Goal: Information Seeking & Learning: Understand process/instructions

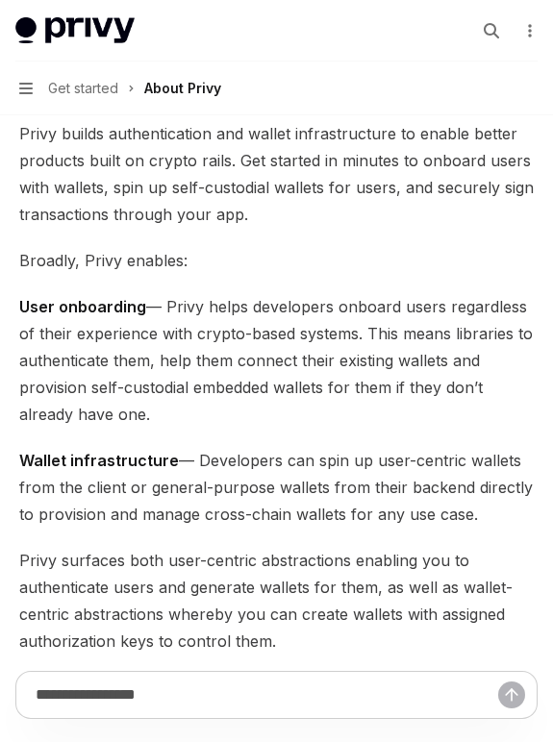
scroll to position [177, 0]
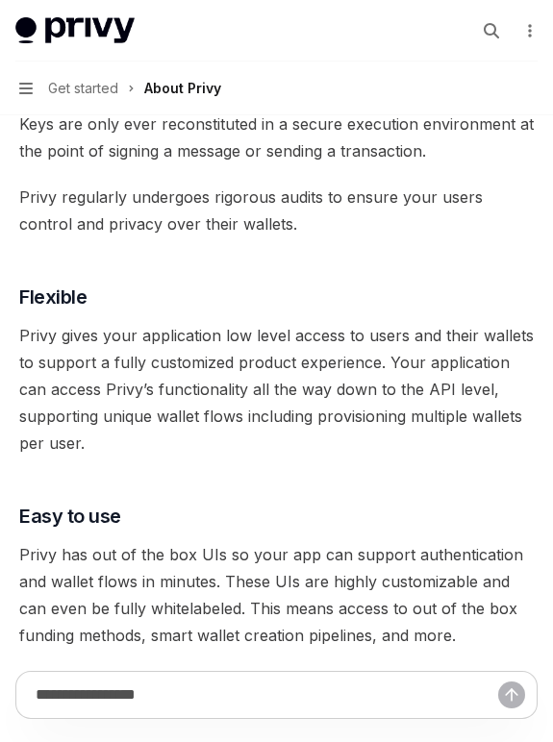
scroll to position [1905, 0]
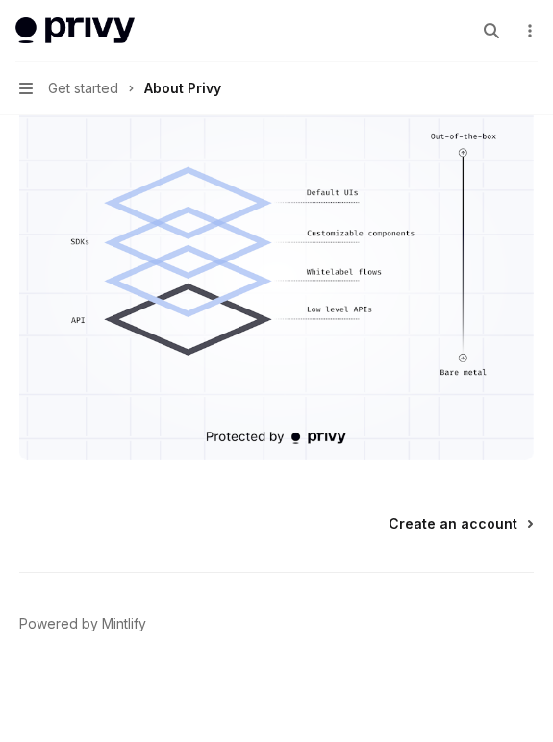
click at [446, 524] on span "Create an account" at bounding box center [452, 523] width 129 height 19
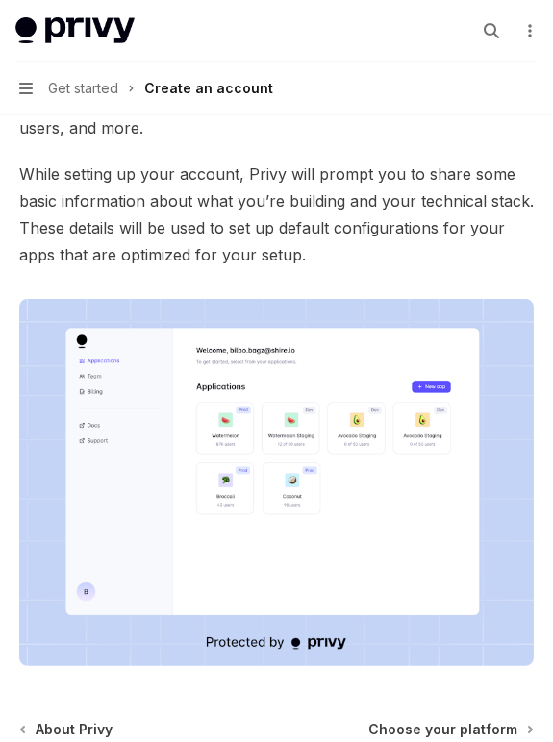
scroll to position [436, 0]
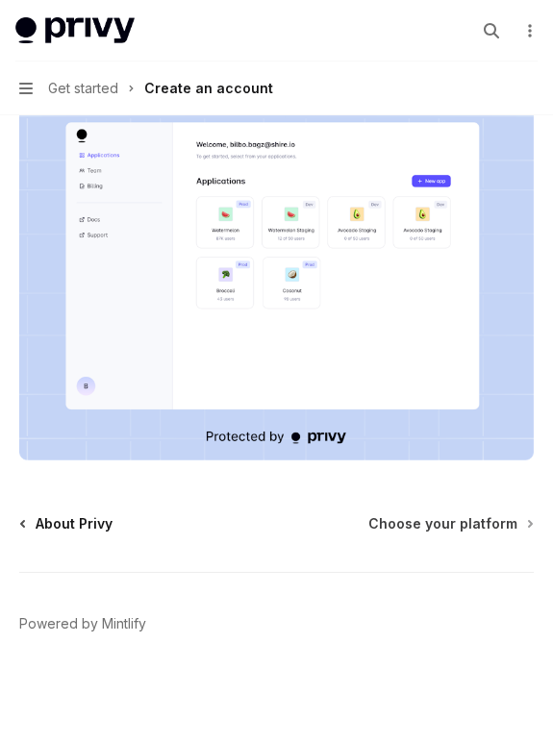
click at [33, 515] on link "About Privy" at bounding box center [66, 523] width 91 height 19
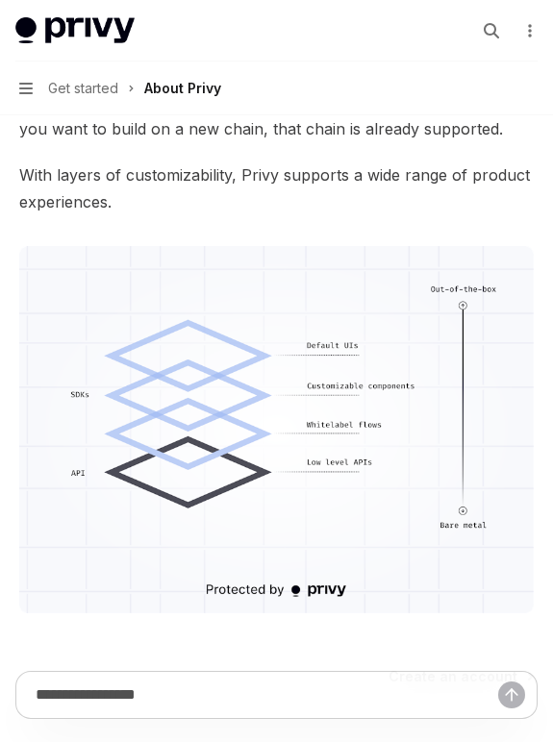
scroll to position [1905, 0]
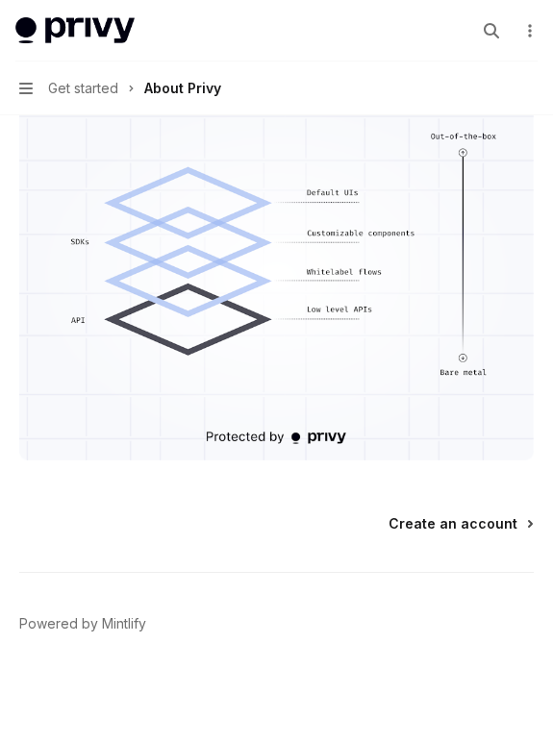
click at [442, 521] on span "Create an account" at bounding box center [452, 523] width 129 height 19
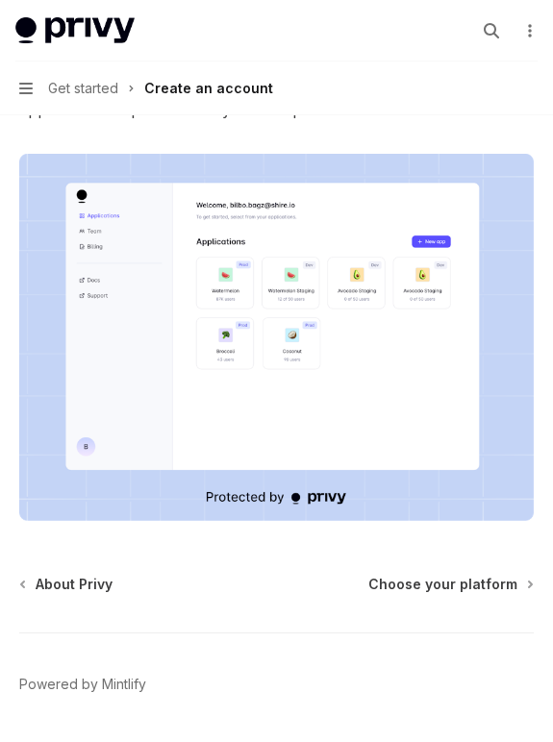
scroll to position [436, 0]
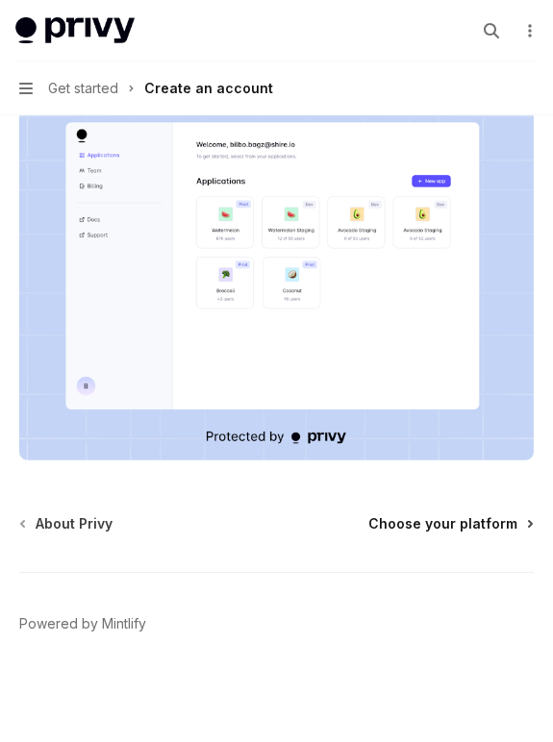
click at [452, 522] on span "Choose your platform" at bounding box center [442, 523] width 149 height 19
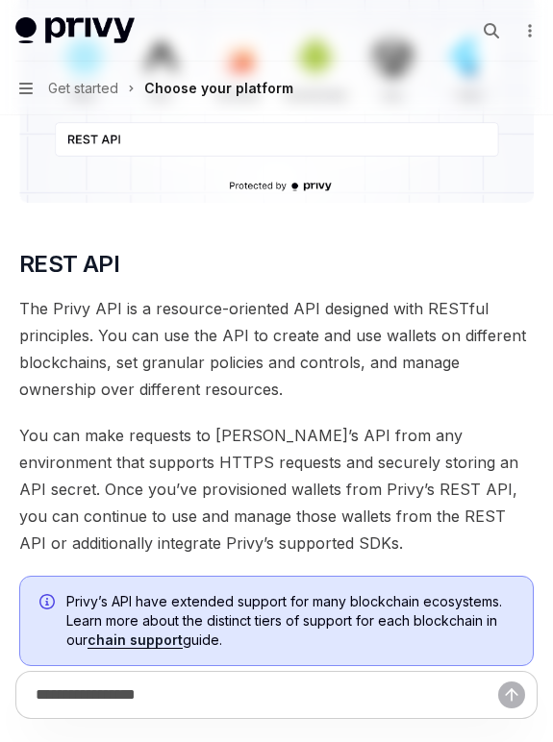
type textarea "*"
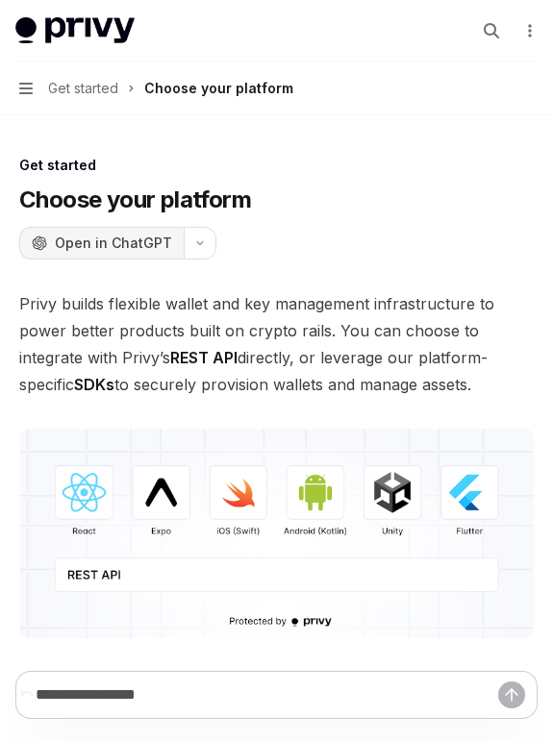
click at [94, 244] on span "Open in ChatGPT" at bounding box center [113, 243] width 117 height 19
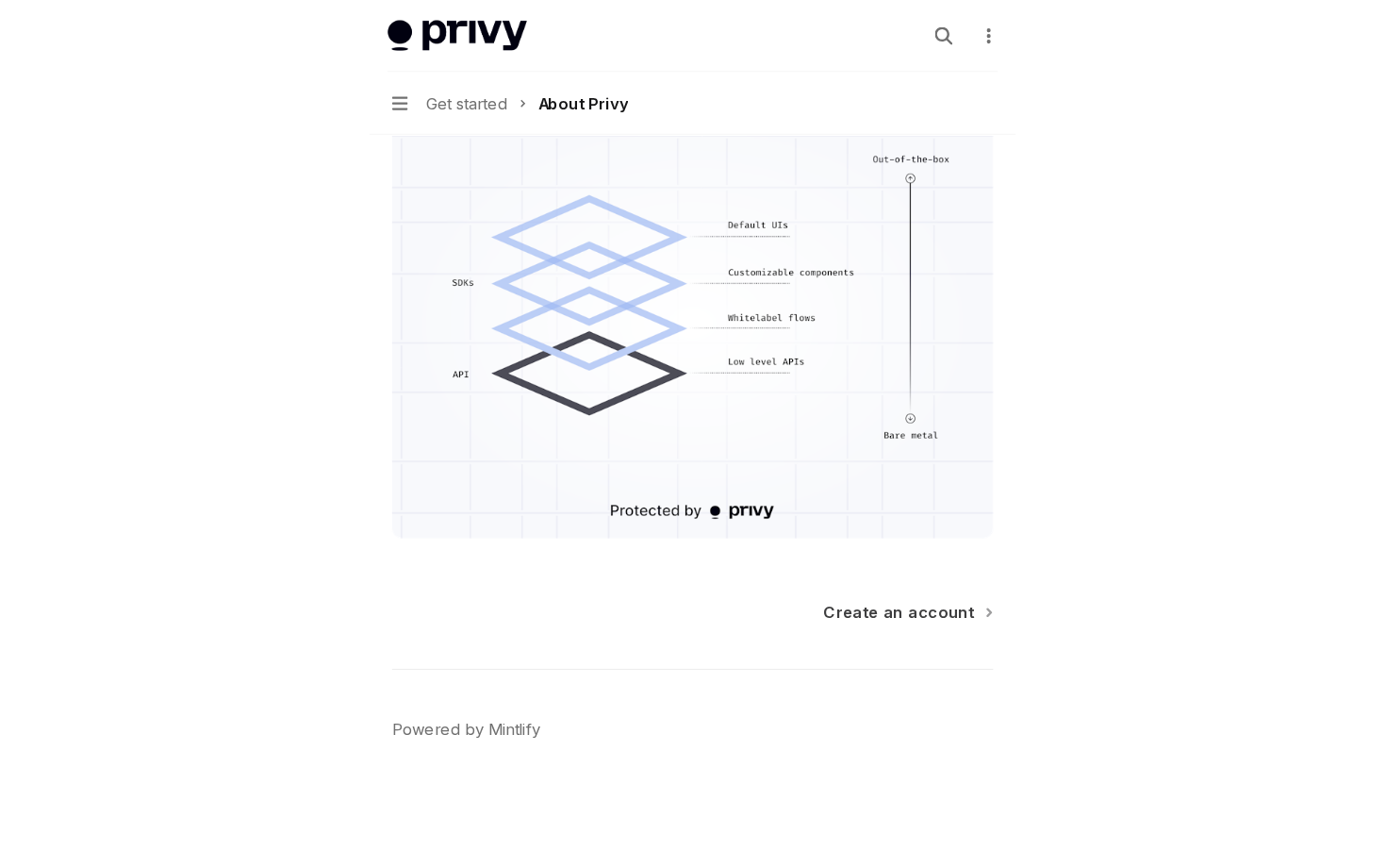
scroll to position [1622, 0]
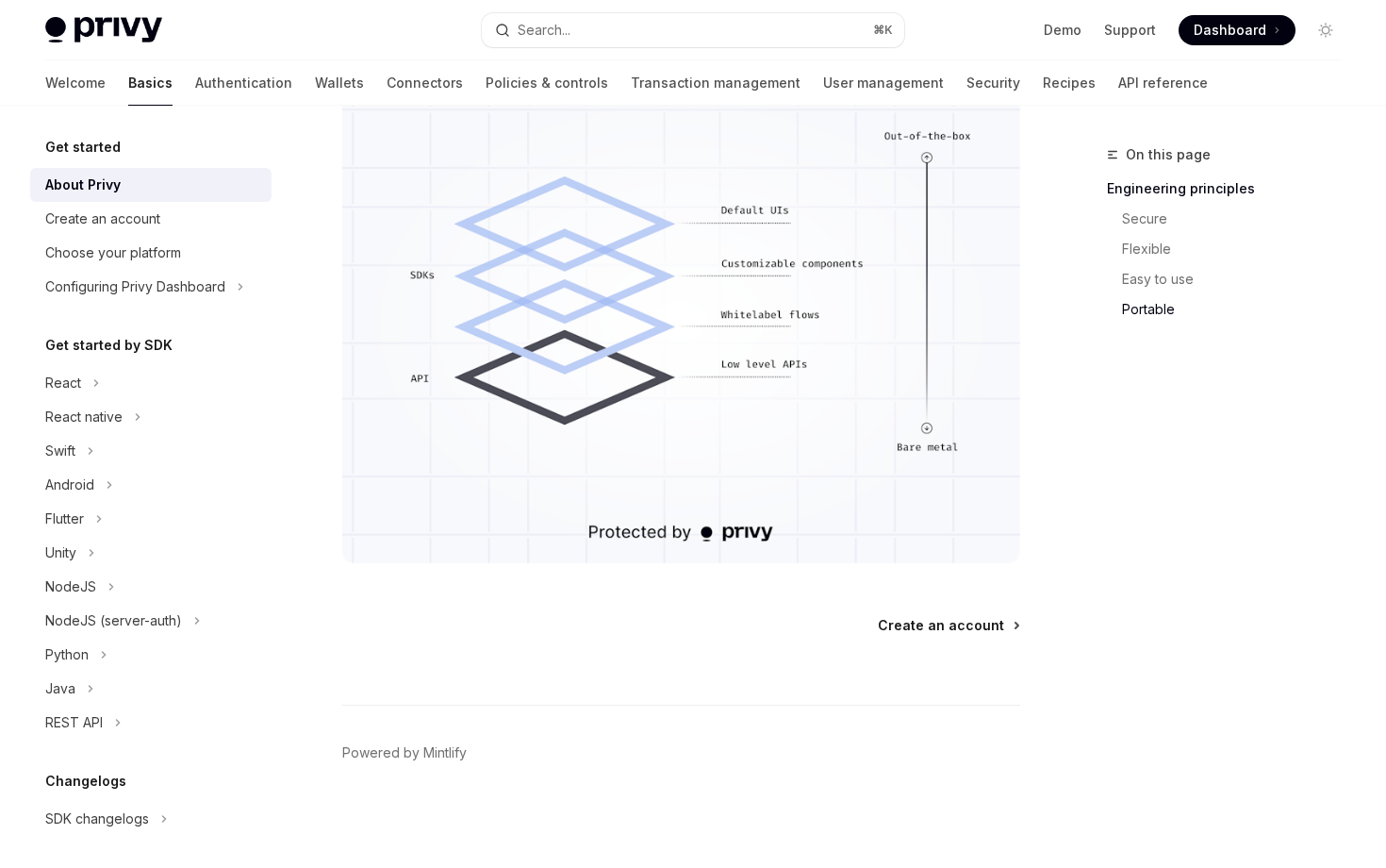
click at [541, 623] on span "Create an account" at bounding box center [941, 625] width 127 height 19
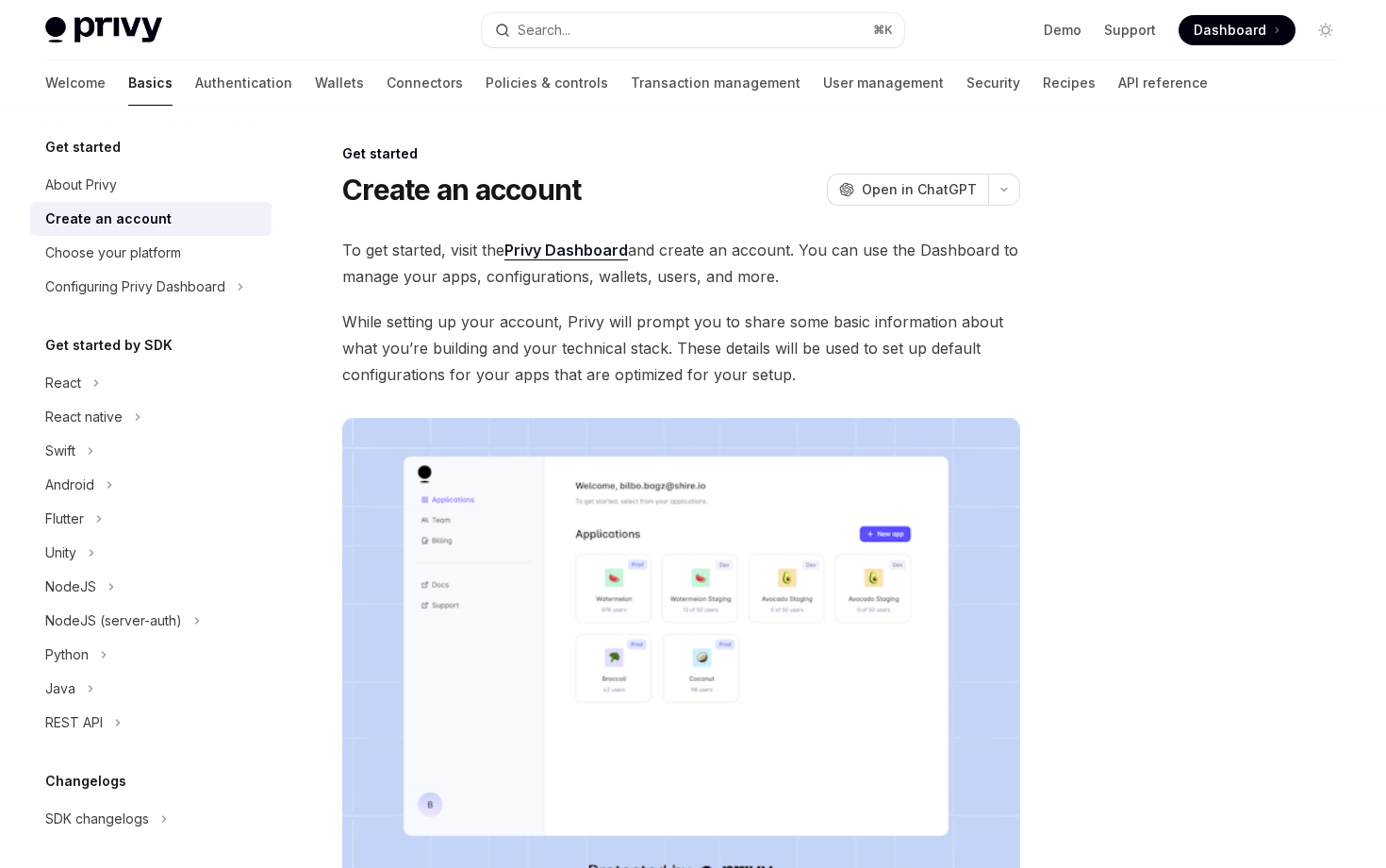
scroll to position [301, 0]
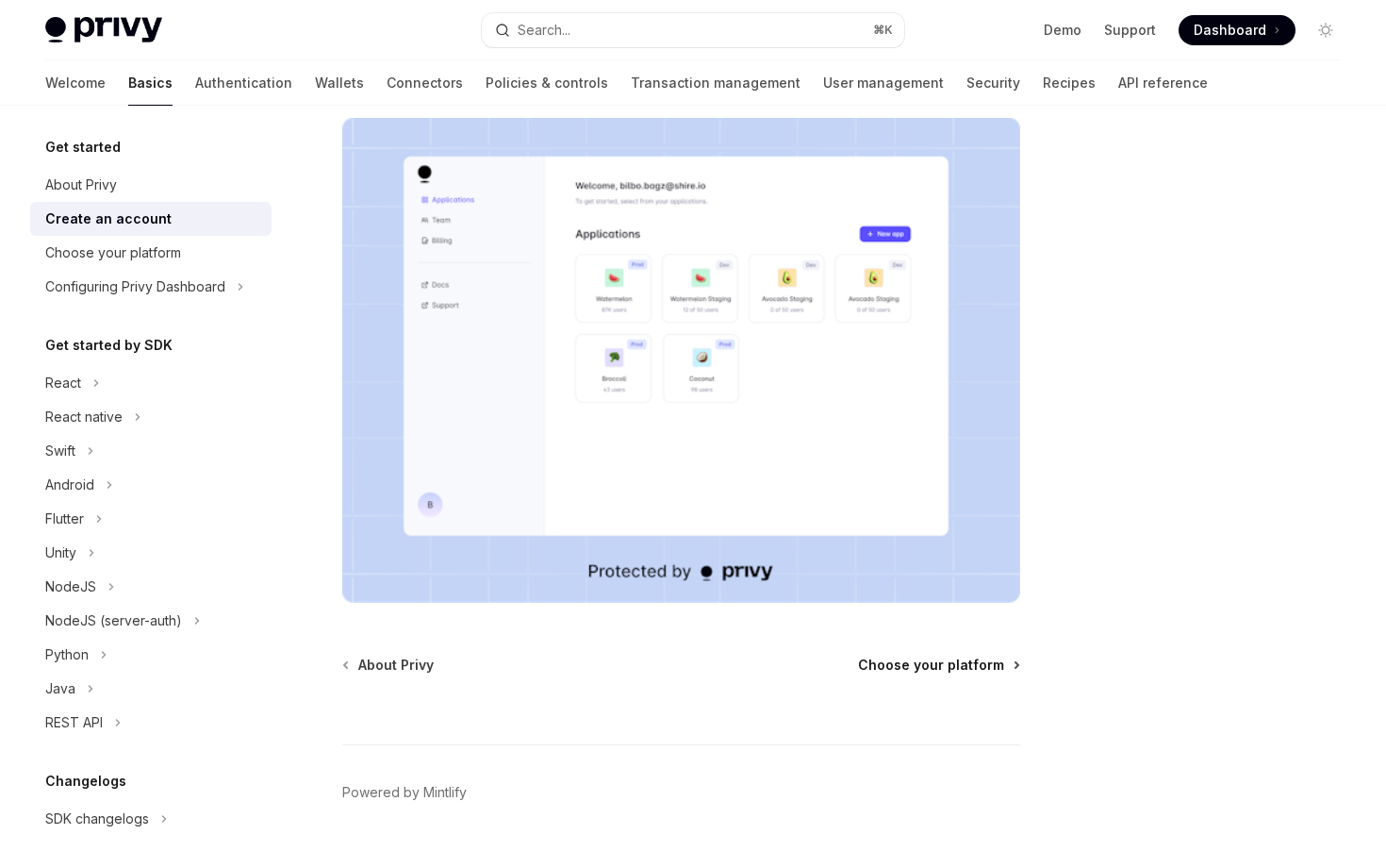
click at [541, 664] on span "Choose your platform" at bounding box center [931, 664] width 146 height 19
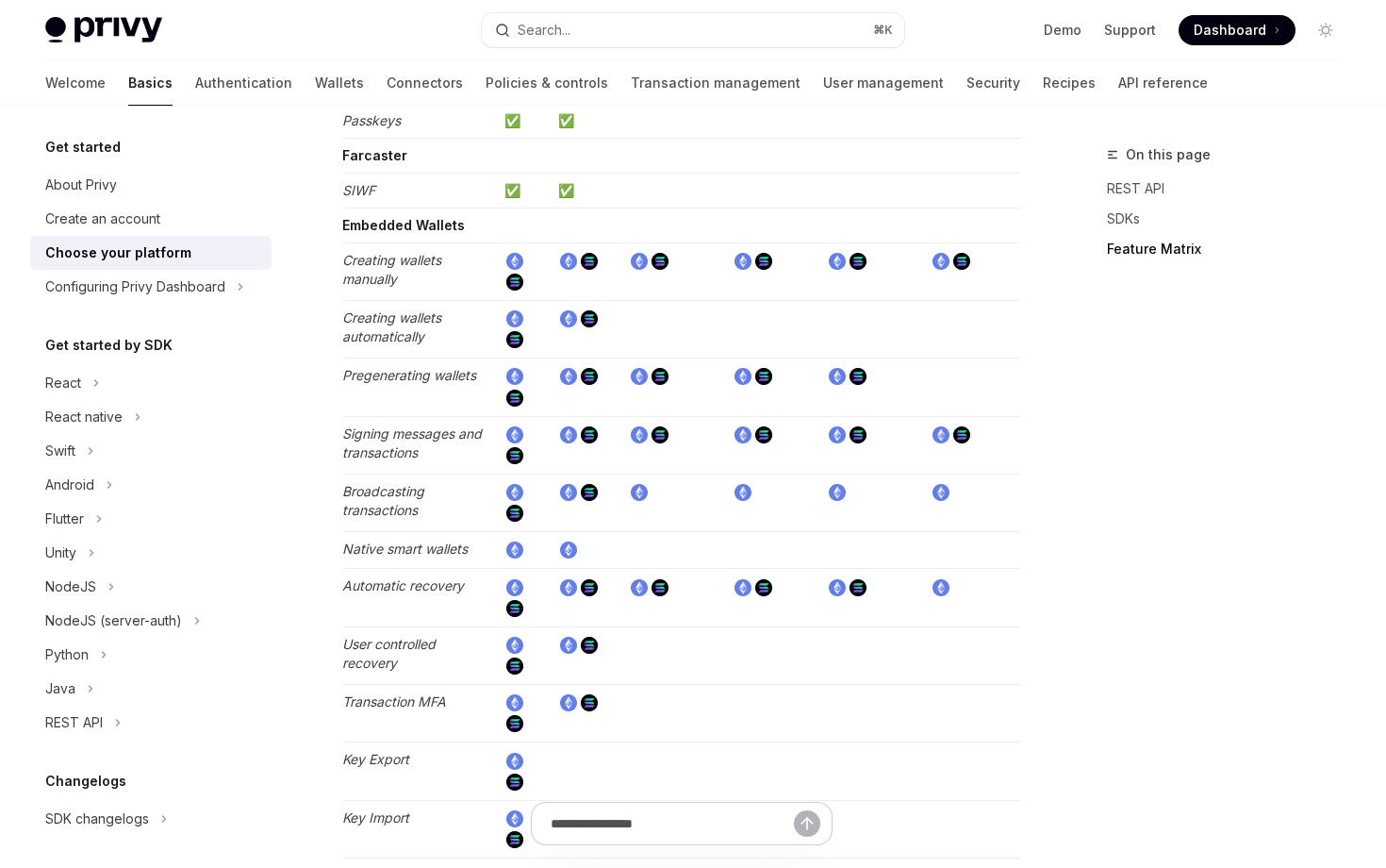
scroll to position [3586, 0]
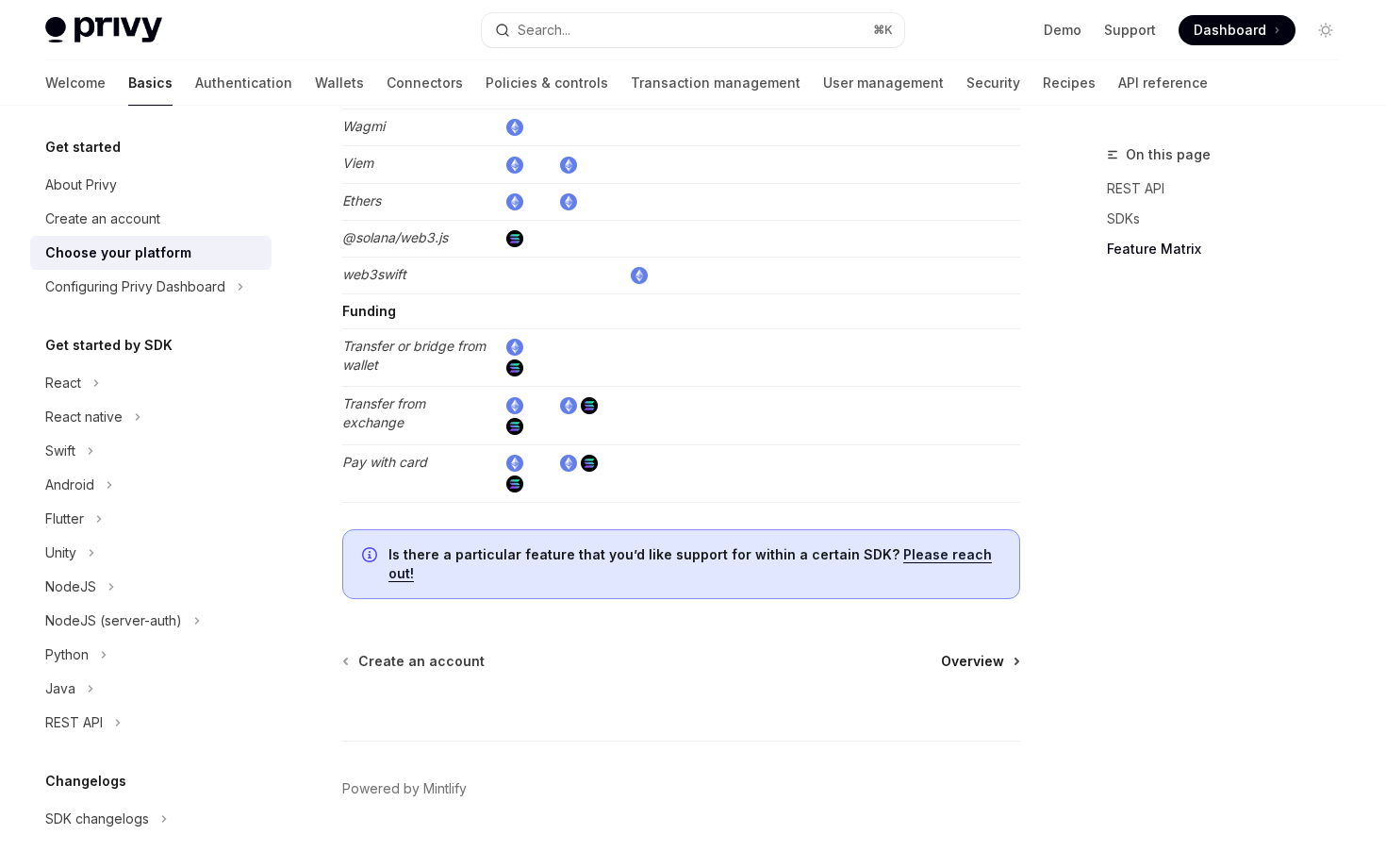
click at [541, 651] on span "Overview" at bounding box center [973, 660] width 63 height 19
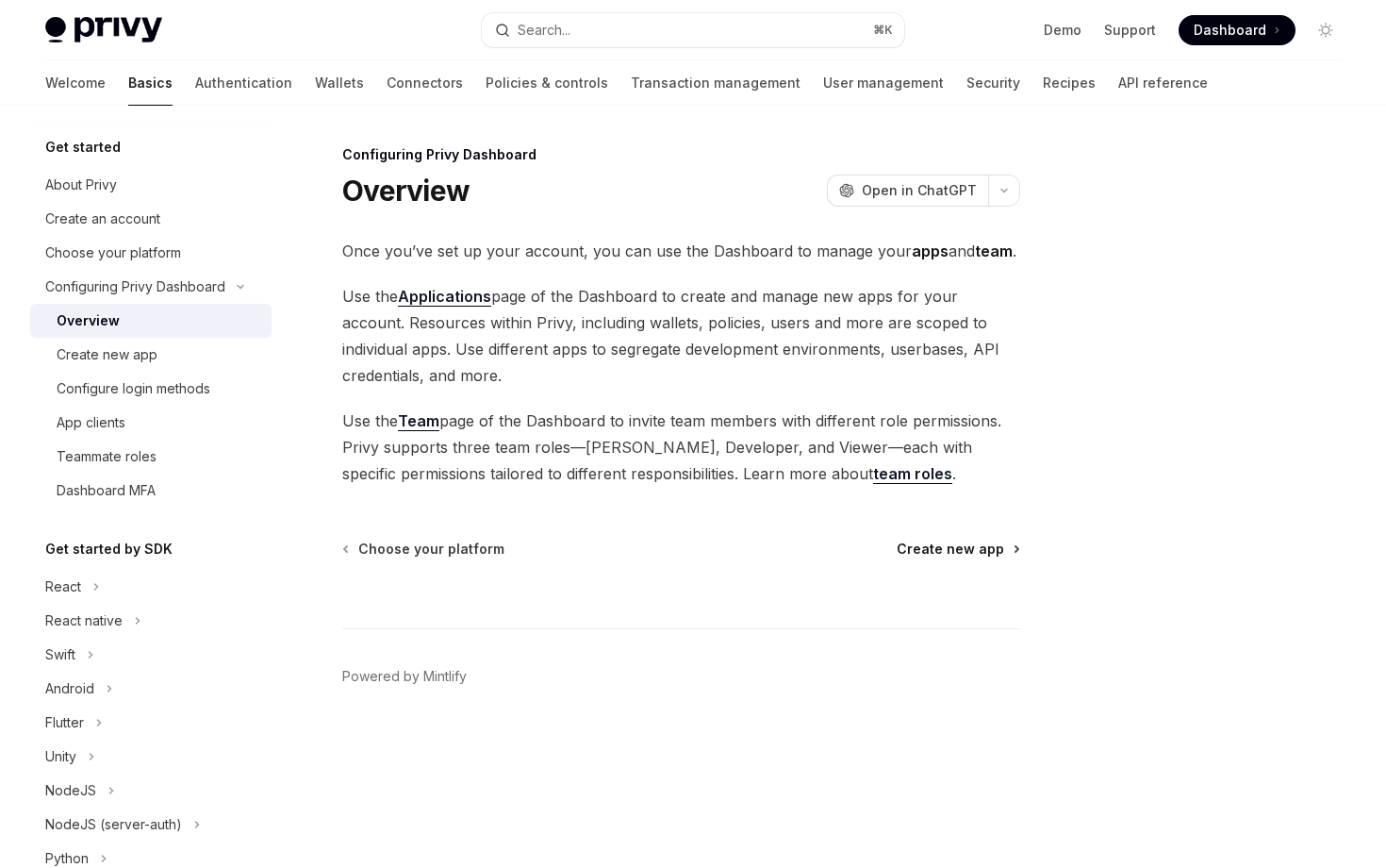
click at [541, 545] on span "Create new app" at bounding box center [950, 548] width 108 height 19
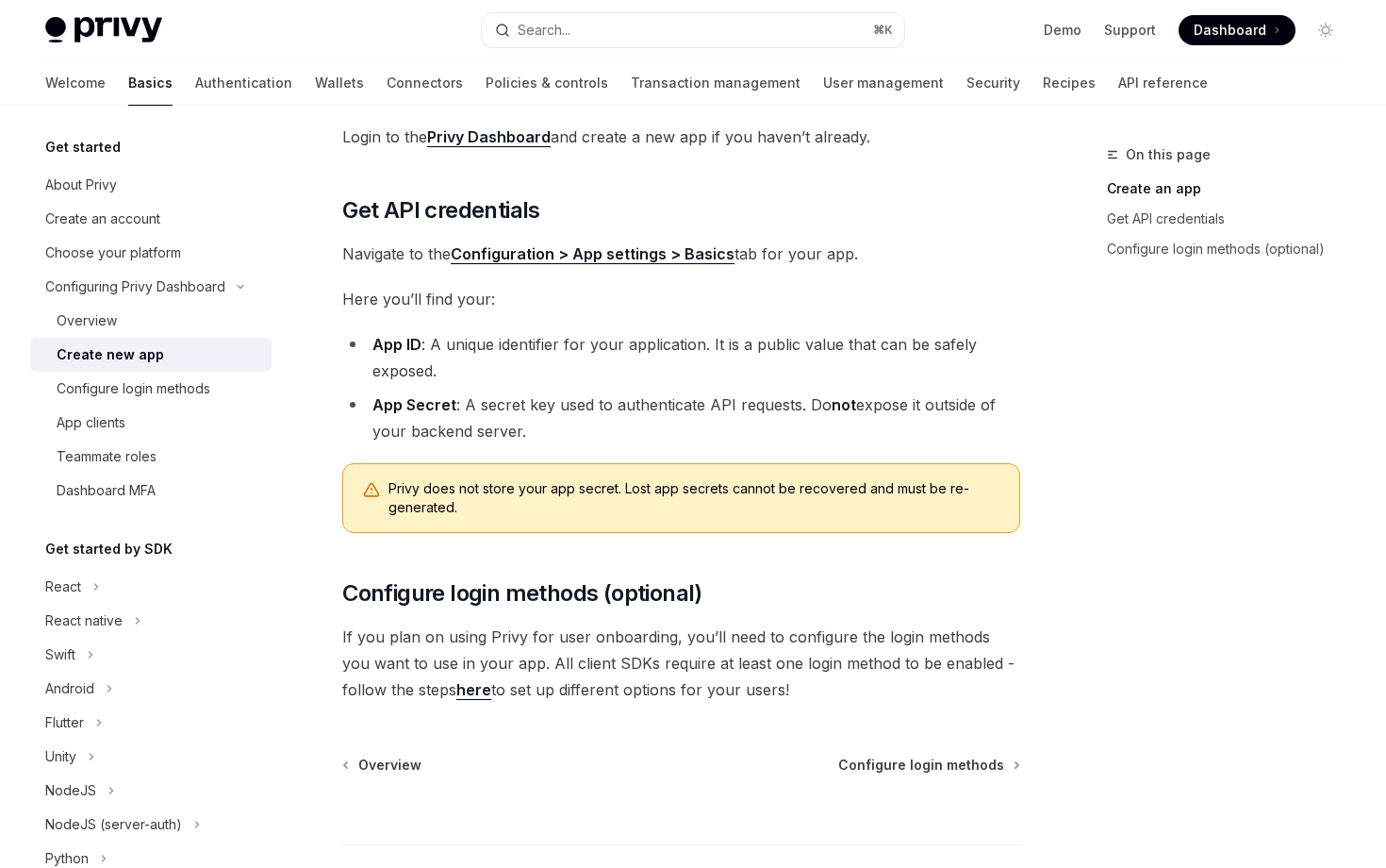
scroll to position [485, 0]
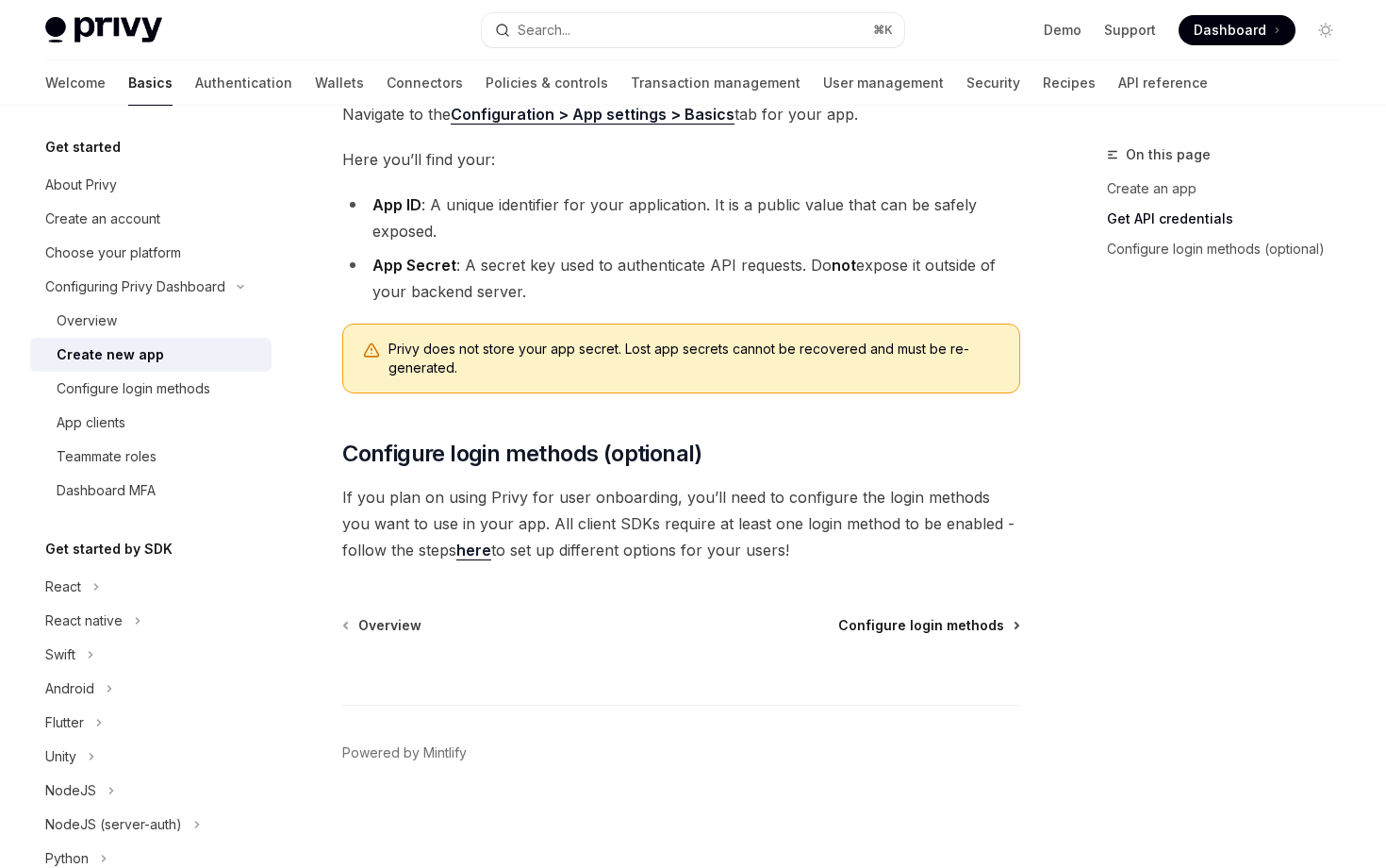
click at [541, 618] on span "Configure login methods" at bounding box center [921, 625] width 166 height 19
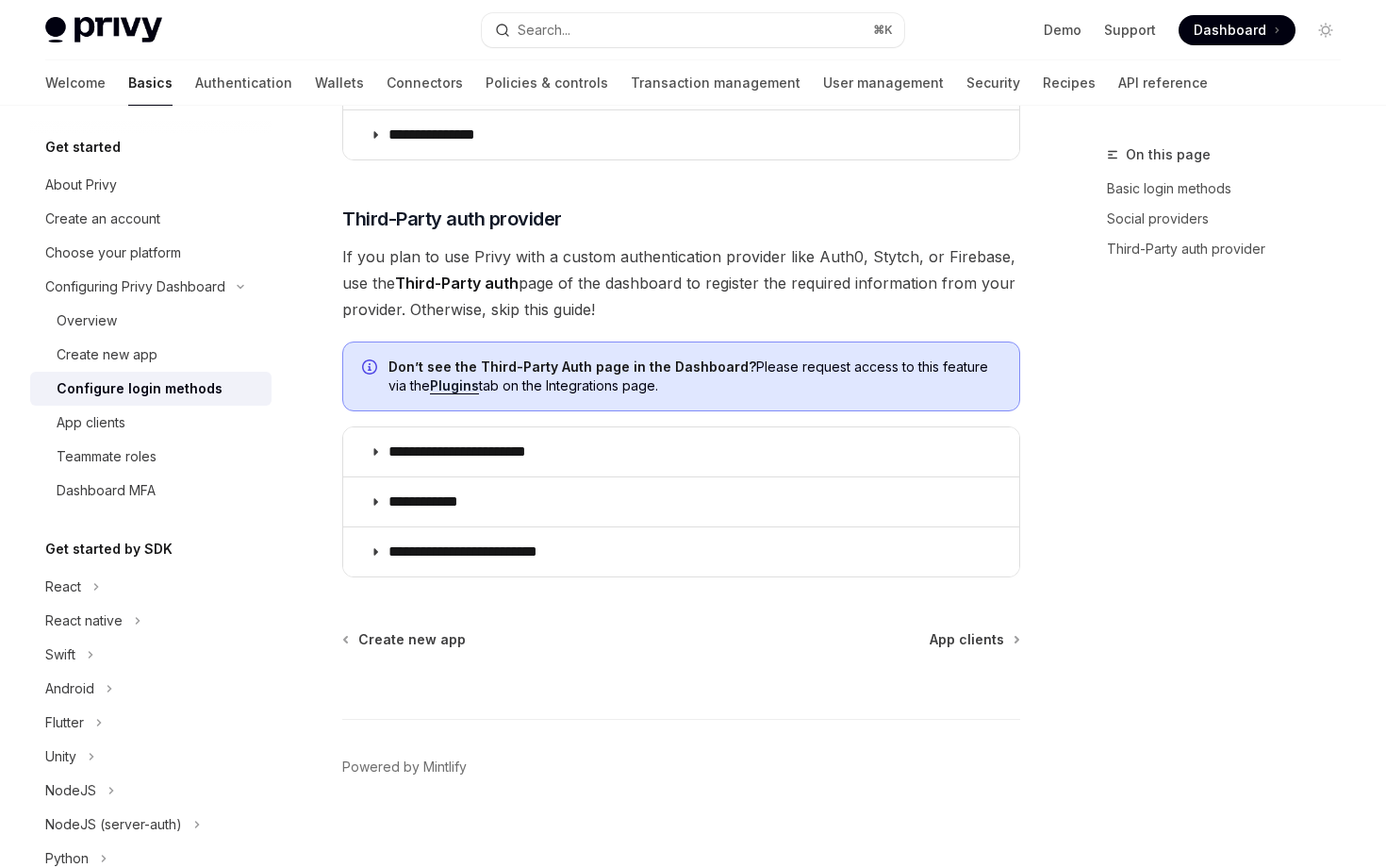
scroll to position [965, 0]
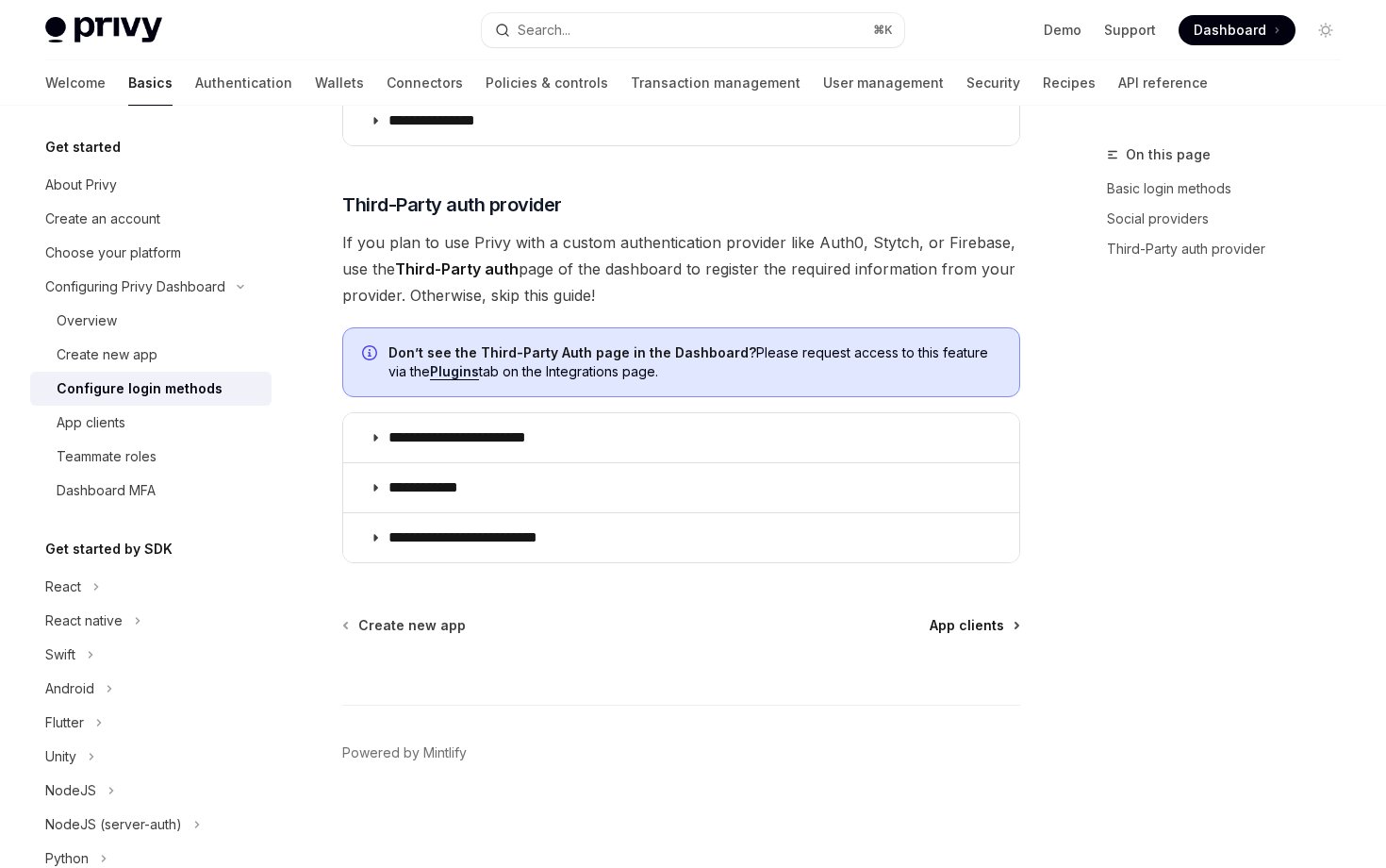
click at [541, 622] on span "App clients" at bounding box center [967, 625] width 75 height 19
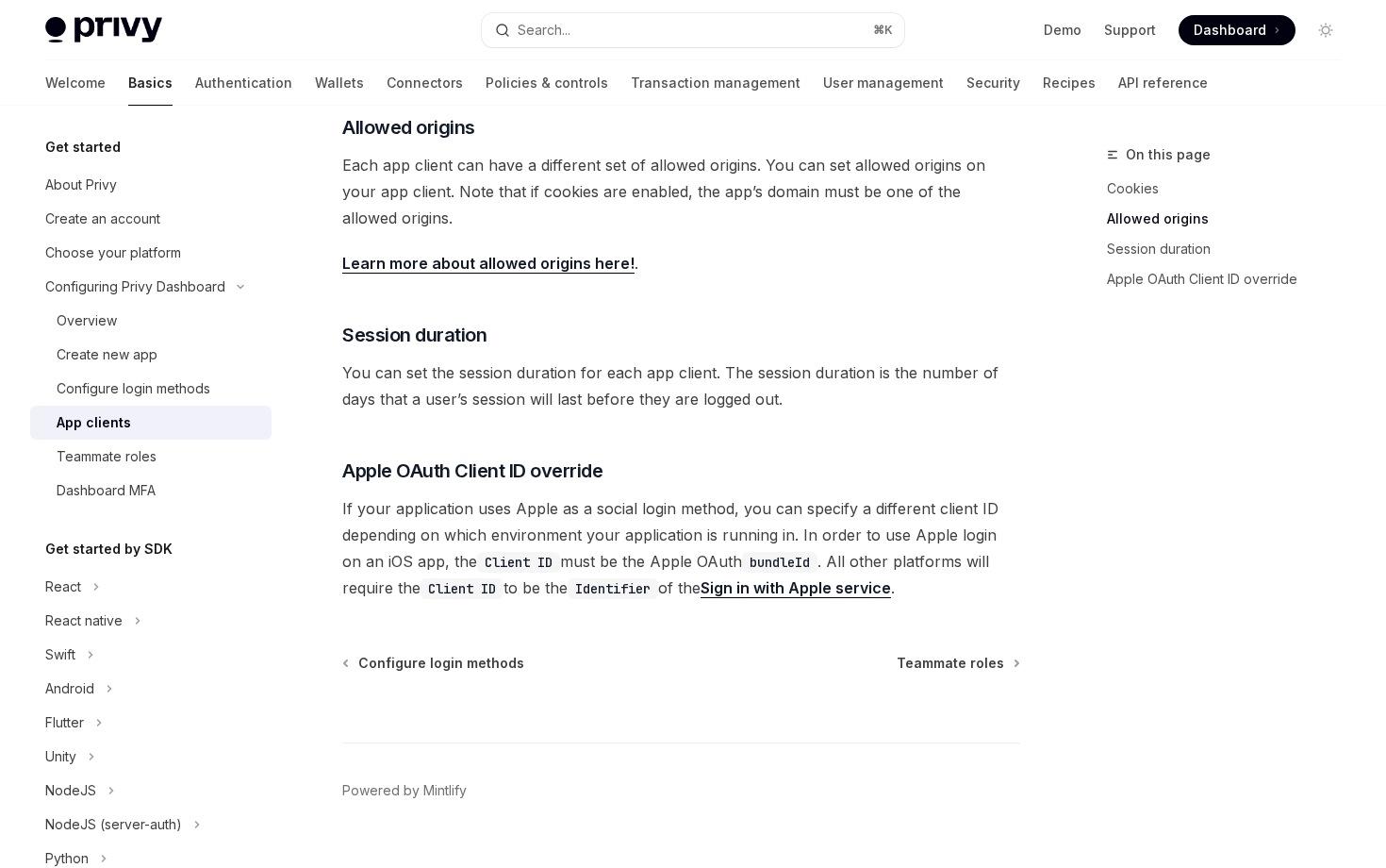
scroll to position [691, 0]
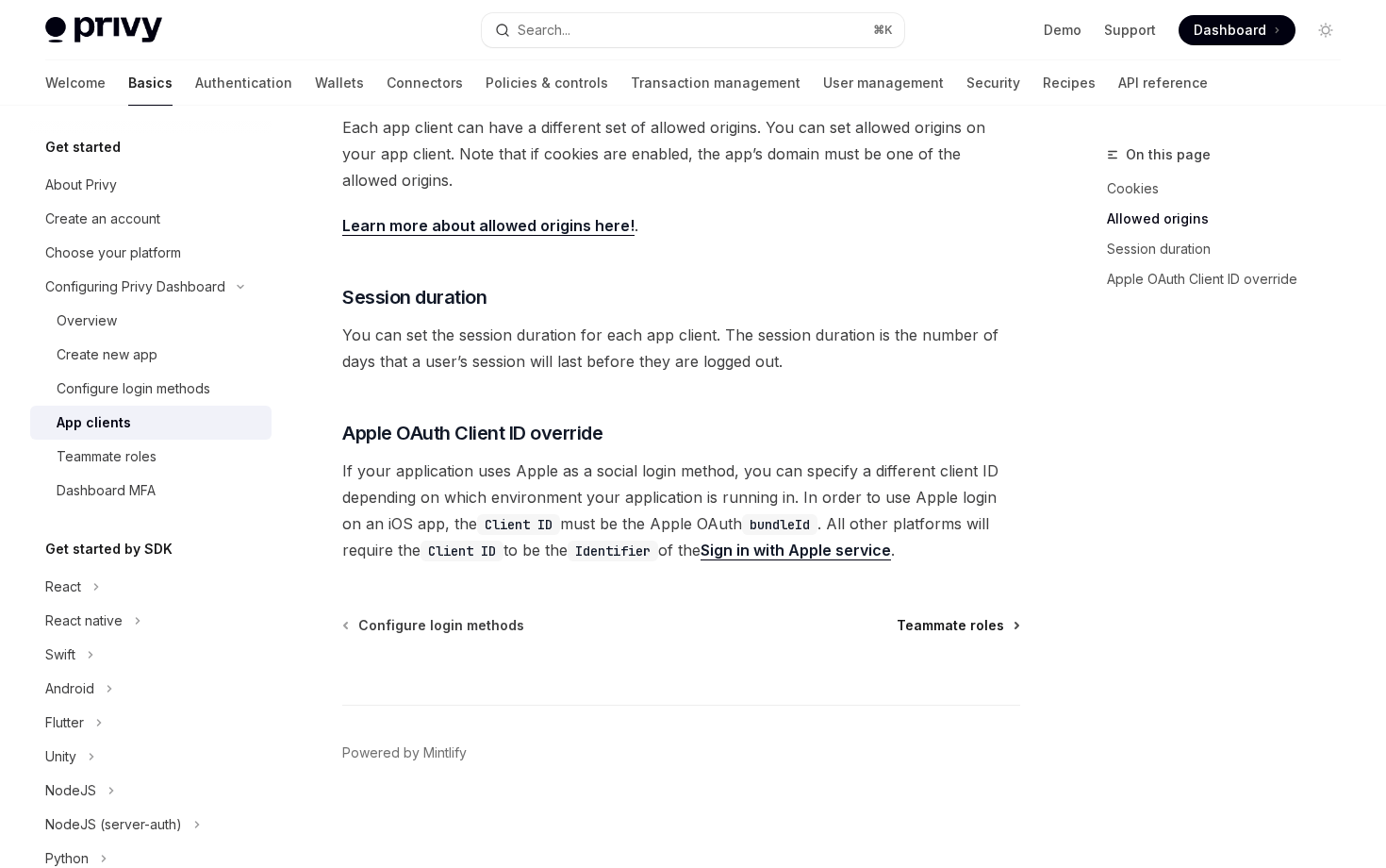
click at [541, 621] on span "Teammate roles" at bounding box center [950, 625] width 108 height 19
type textarea "*"
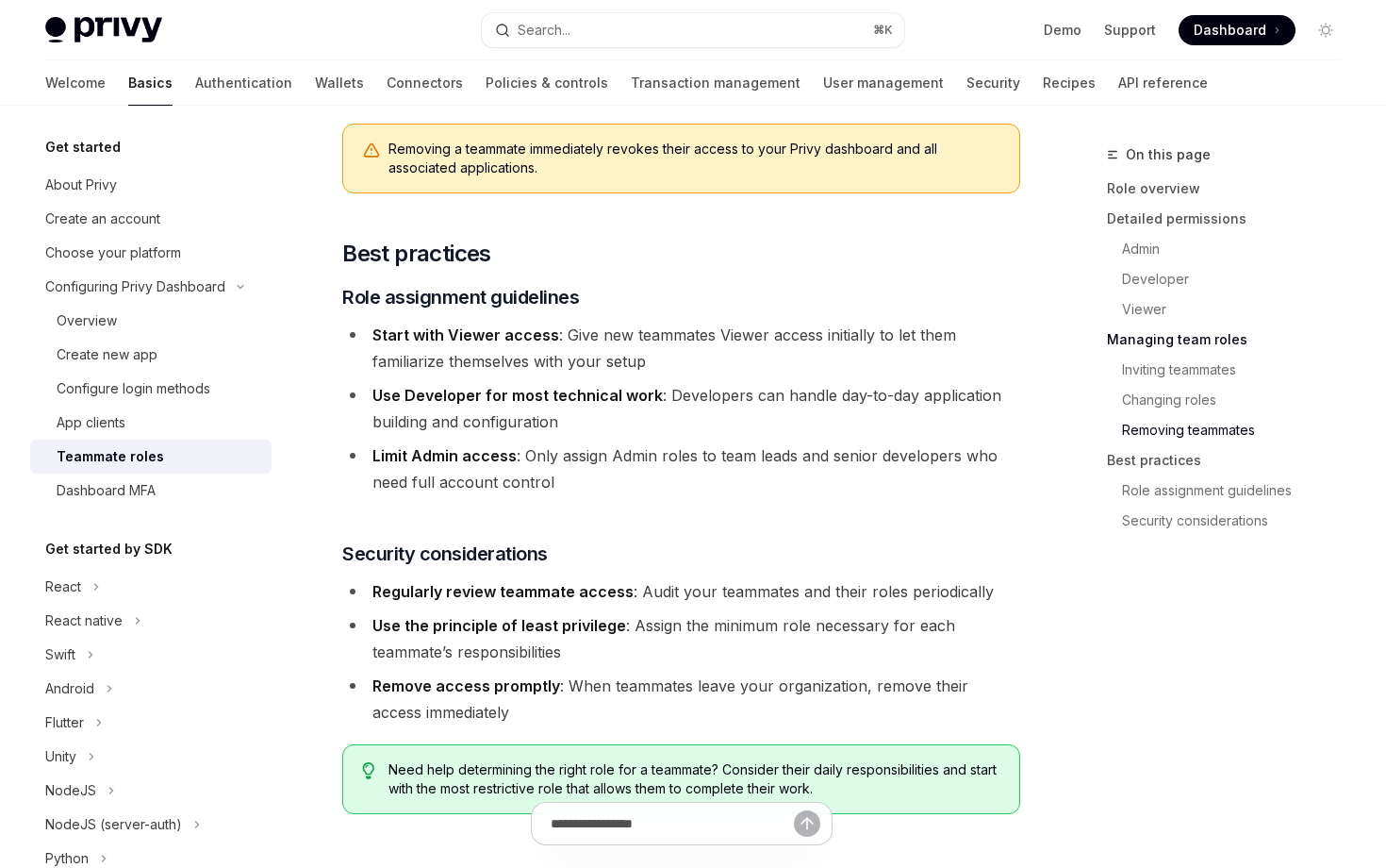
scroll to position [3314, 0]
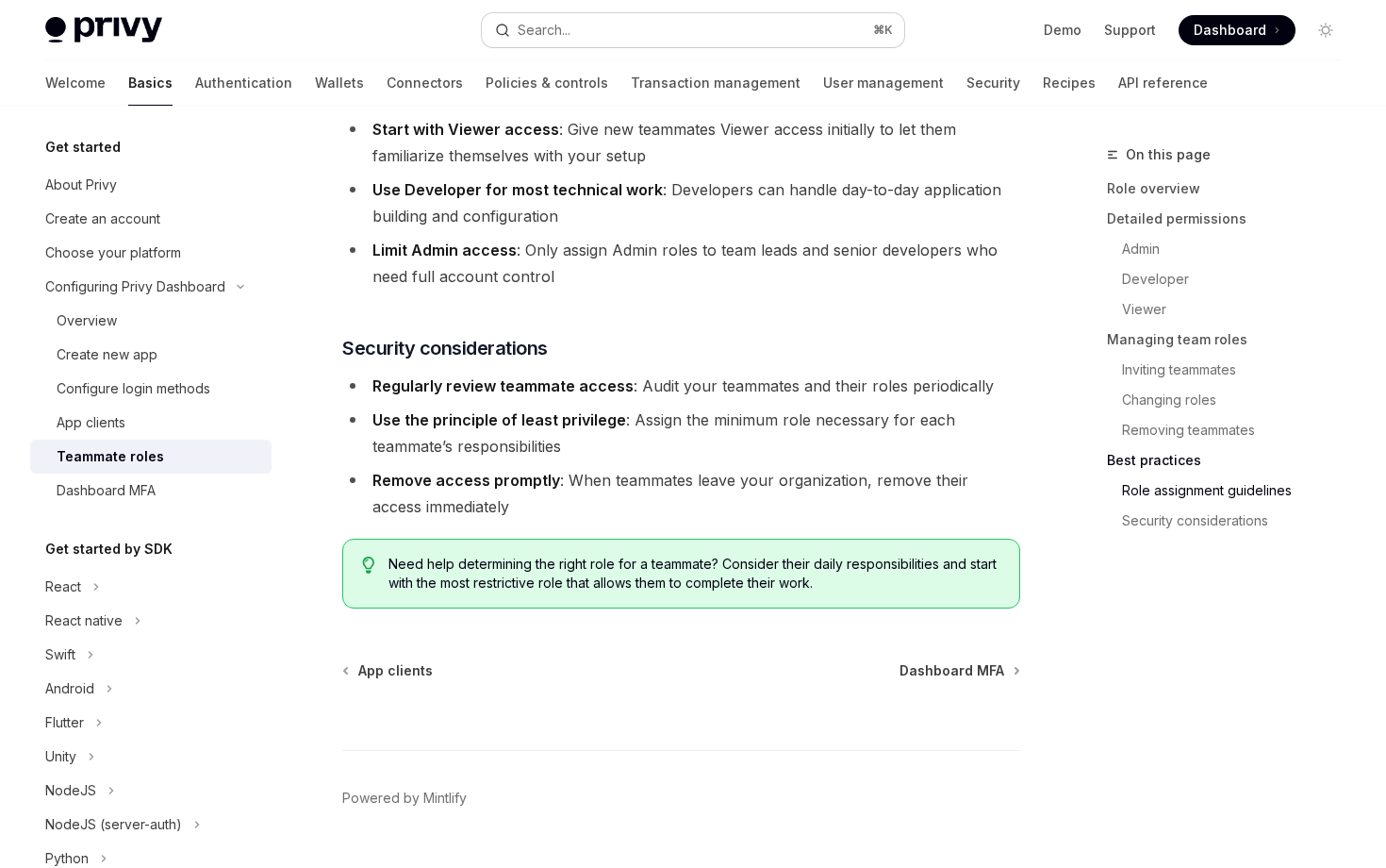
click at [541, 21] on button "Search... ⌘ K" at bounding box center [693, 29] width 422 height 34
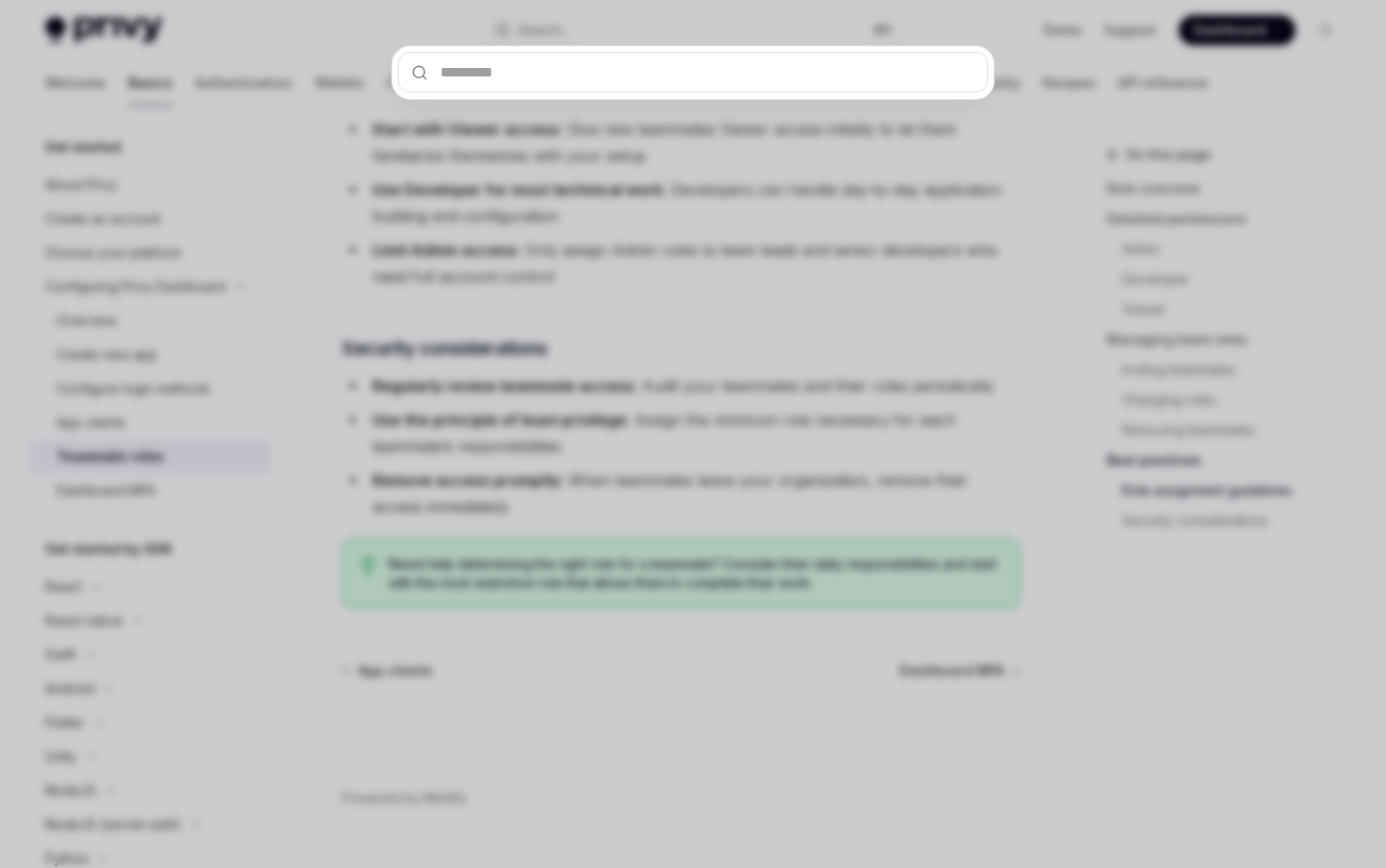
click at [454, 206] on div at bounding box center [693, 434] width 1386 height 868
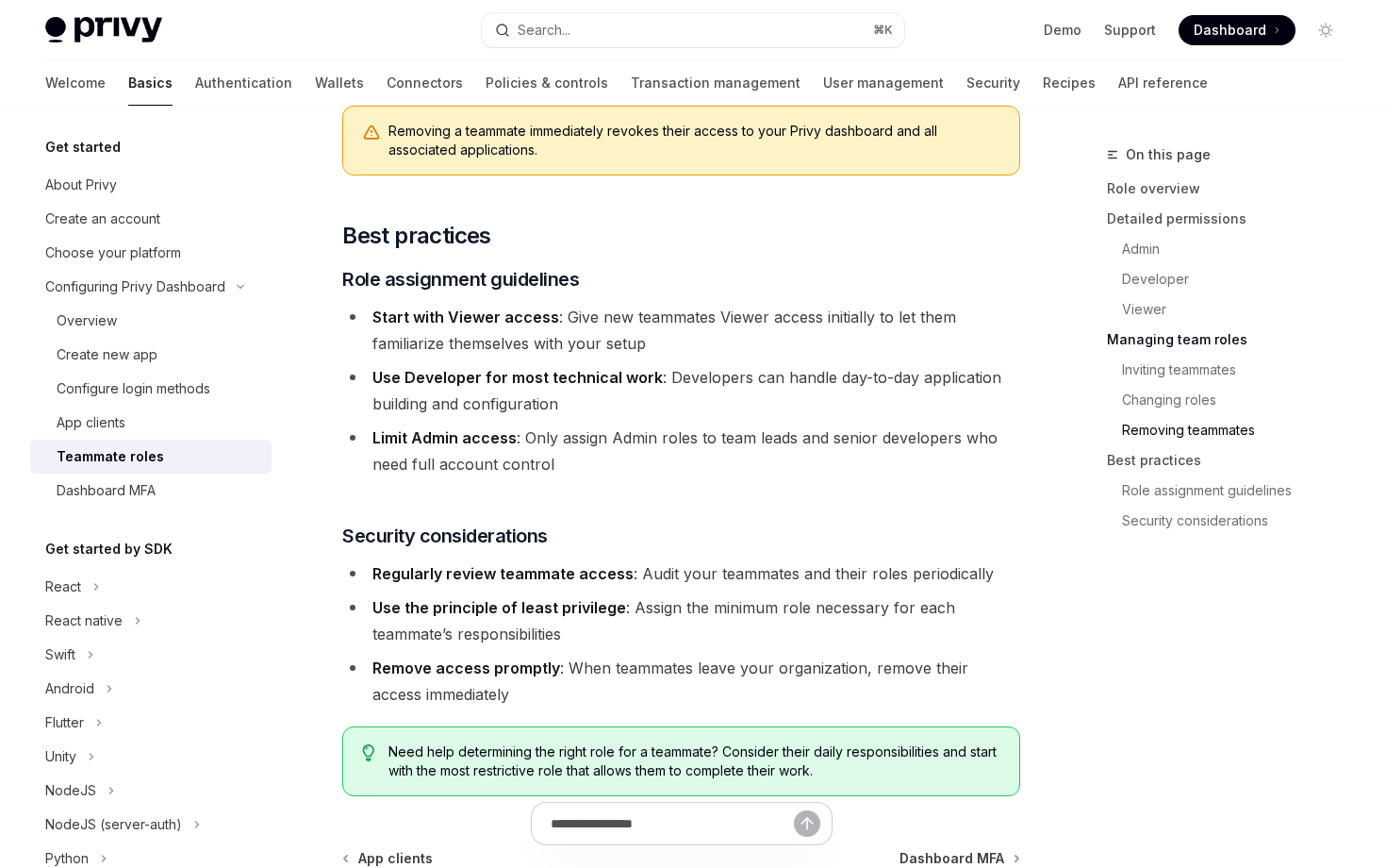
scroll to position [3121, 0]
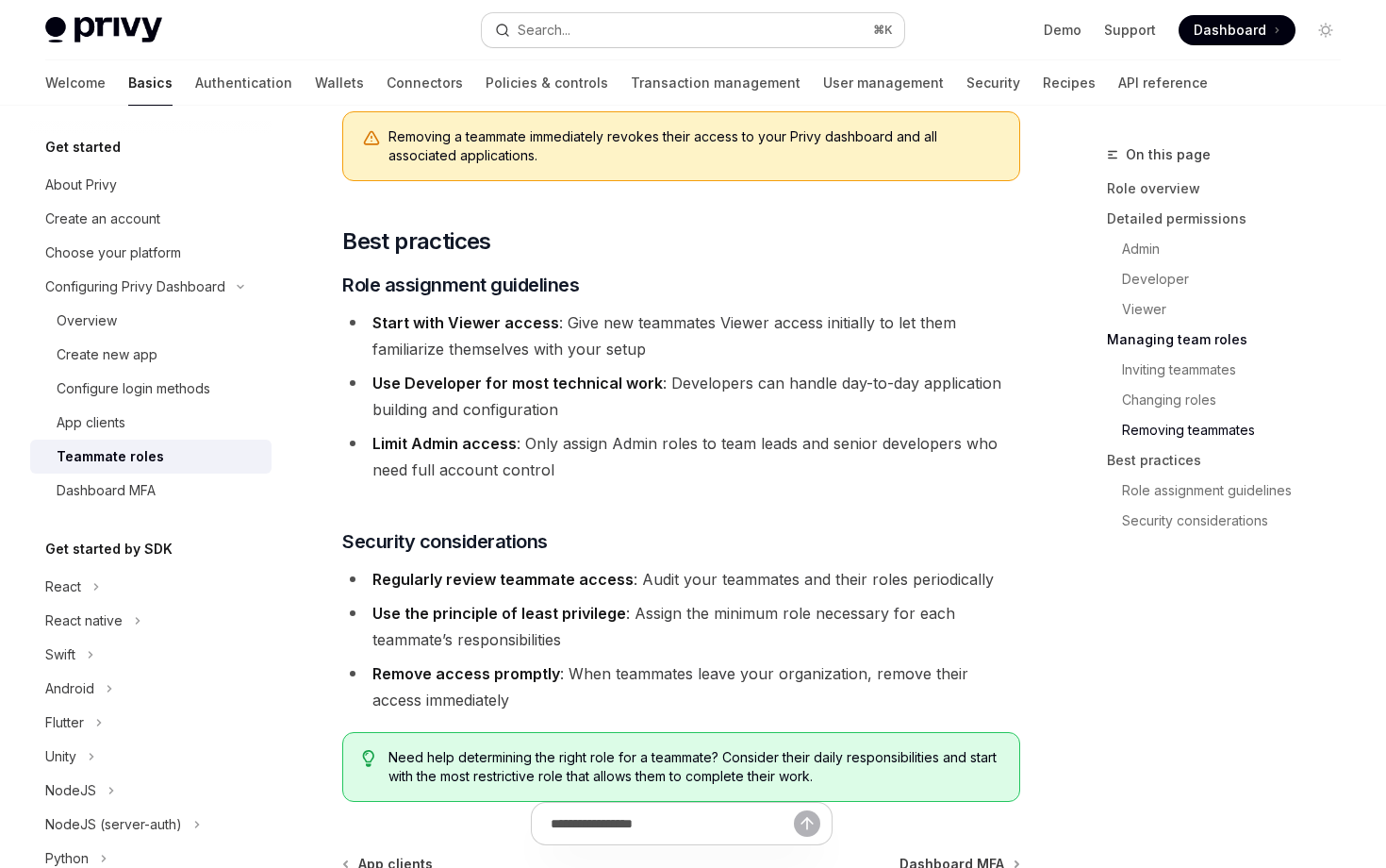
click at [541, 28] on div "Search..." at bounding box center [544, 29] width 53 height 23
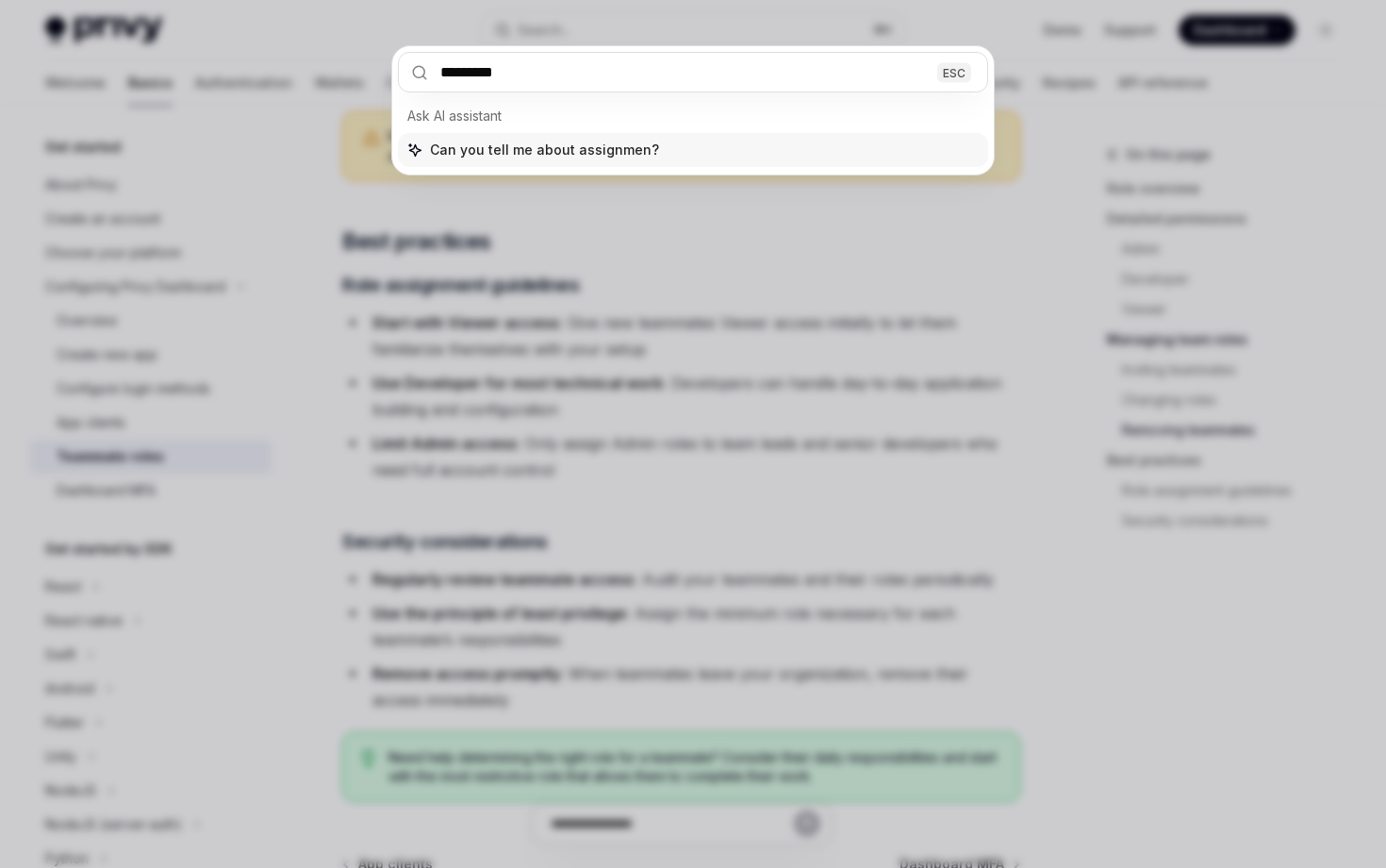
type input "**********"
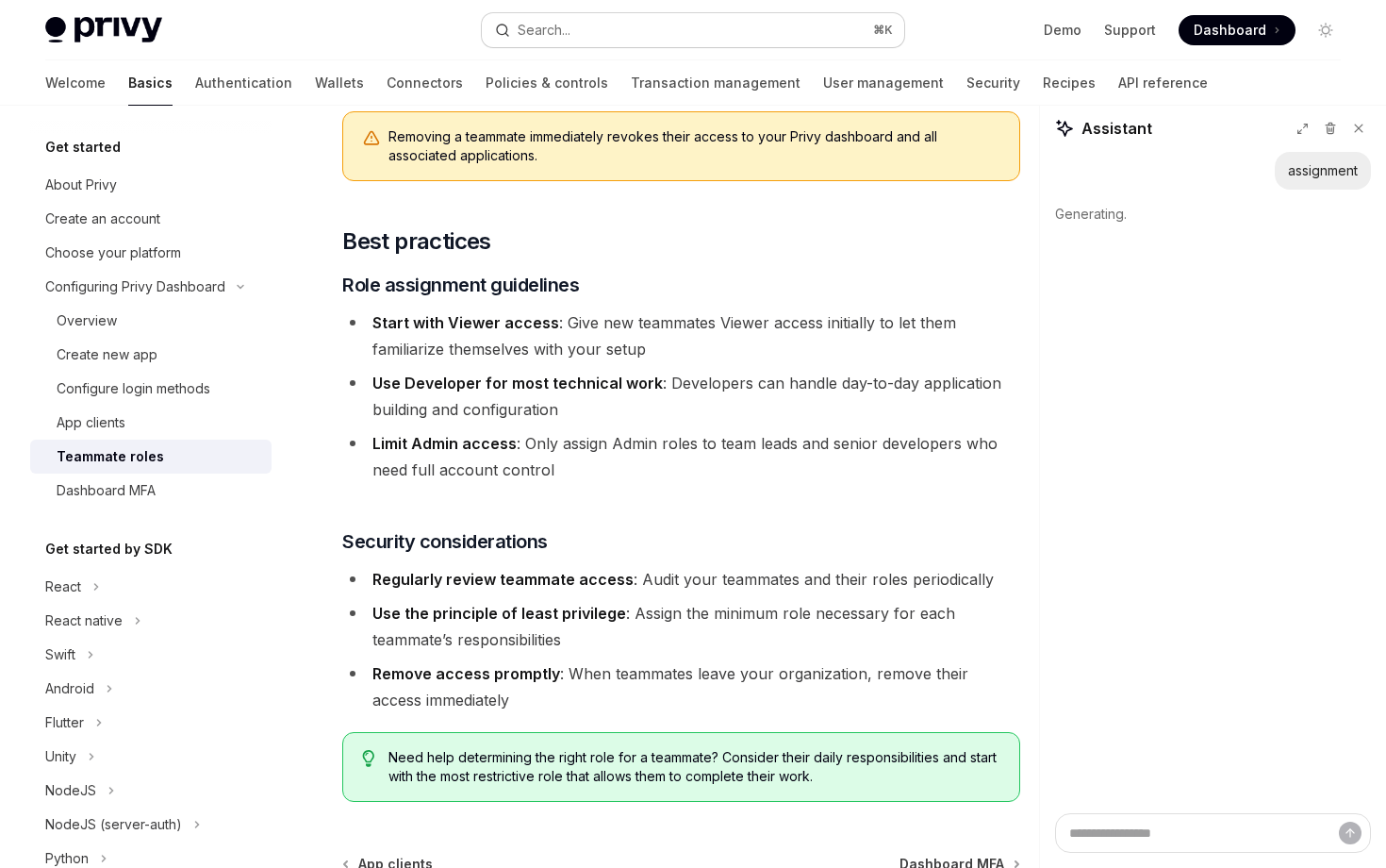
click at [540, 20] on div "Search..." at bounding box center [544, 29] width 53 height 23
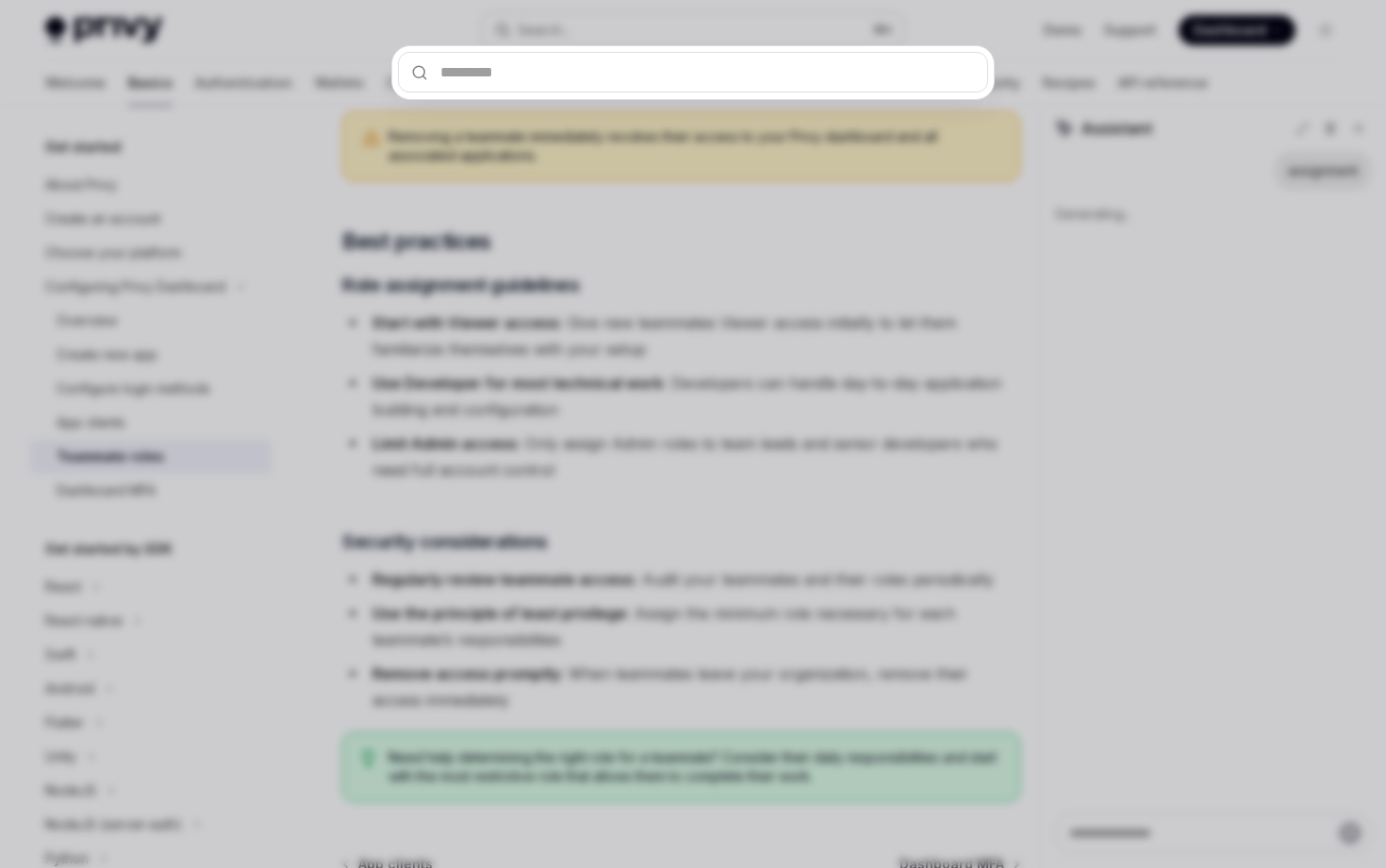
type textarea "*"
type input "*"
type textarea "*"
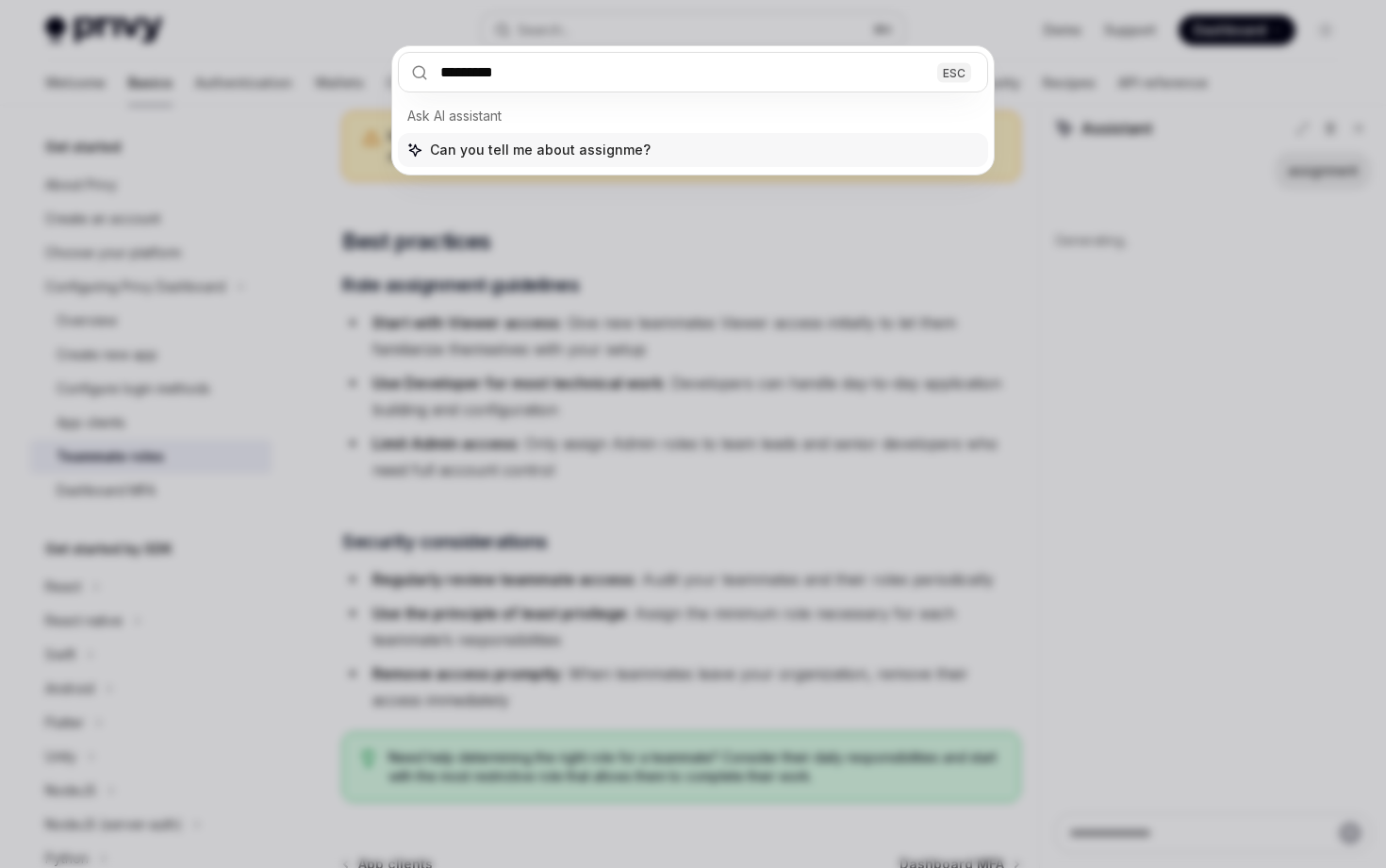
type input "**********"
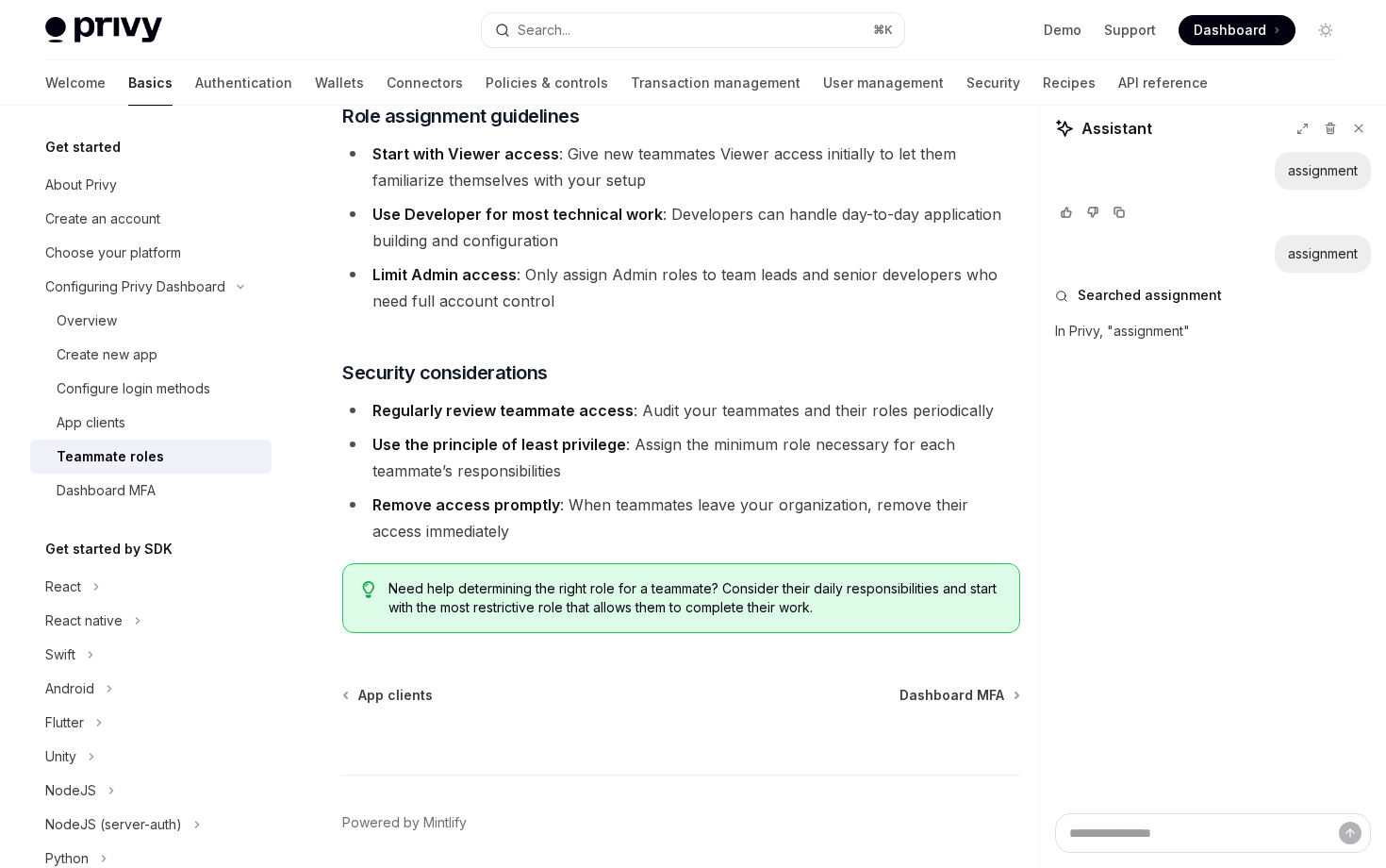
scroll to position [3314, 0]
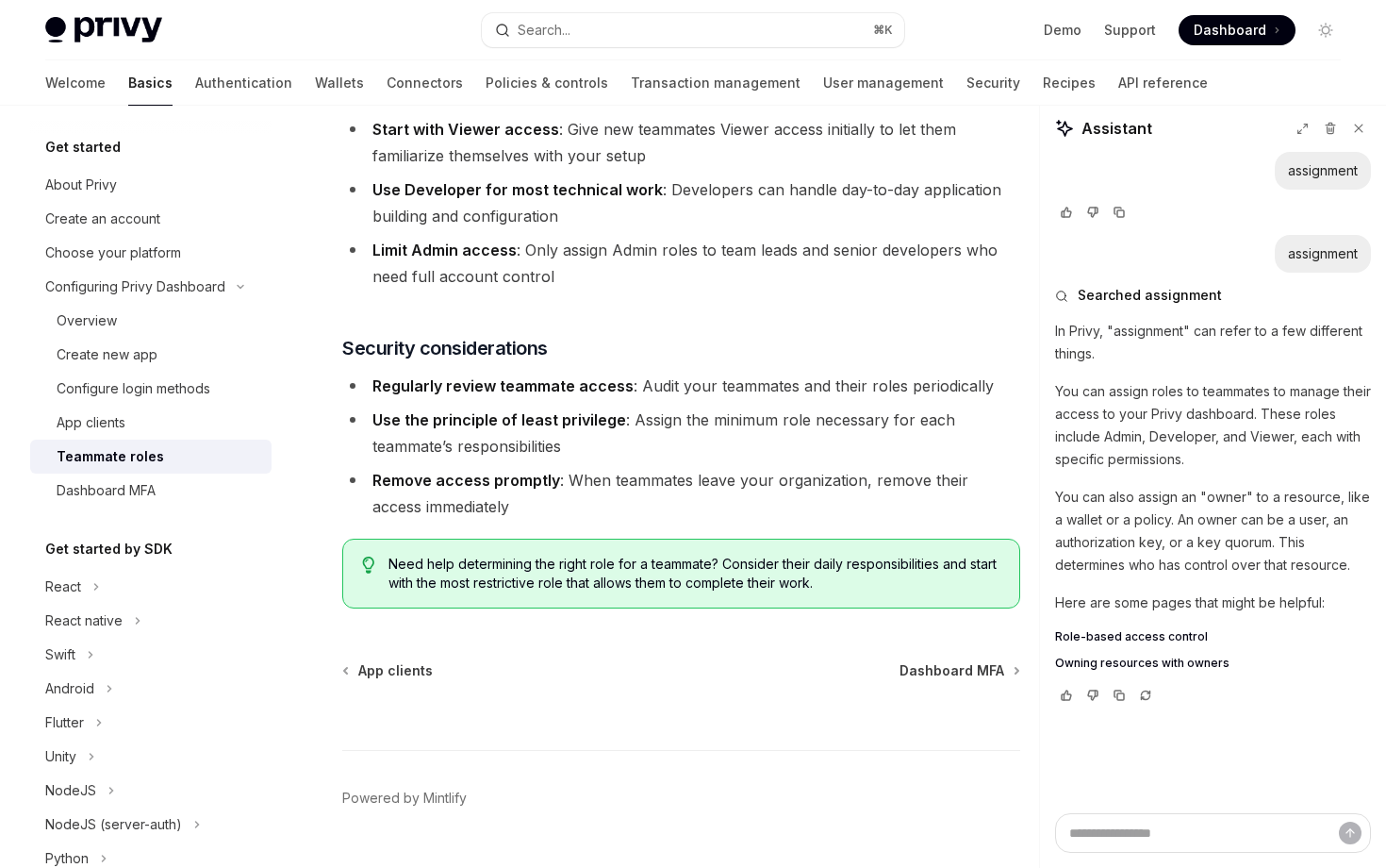
type textarea "*"
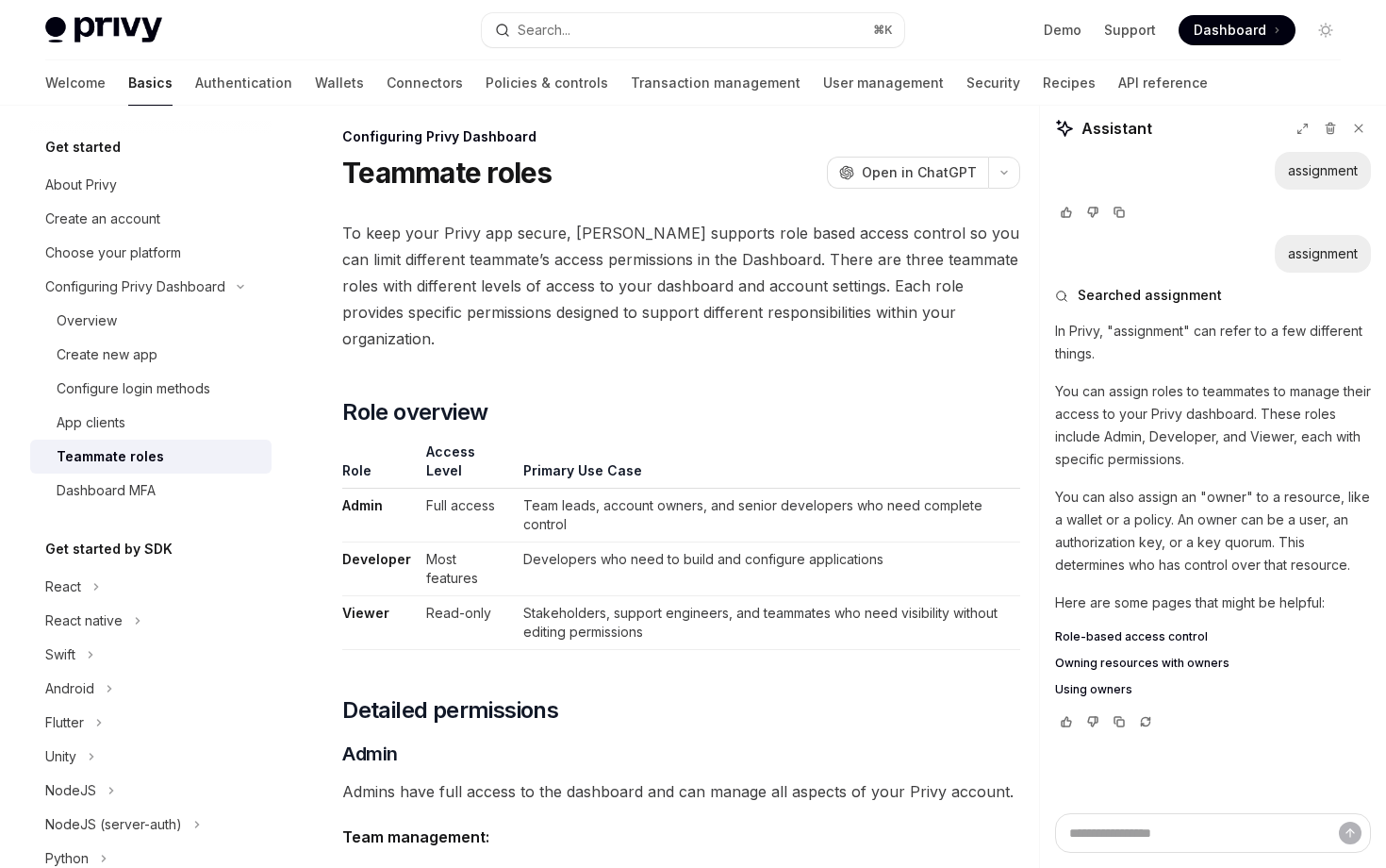
scroll to position [0, 0]
